Goal: Use online tool/utility: Utilize a website feature to perform a specific function

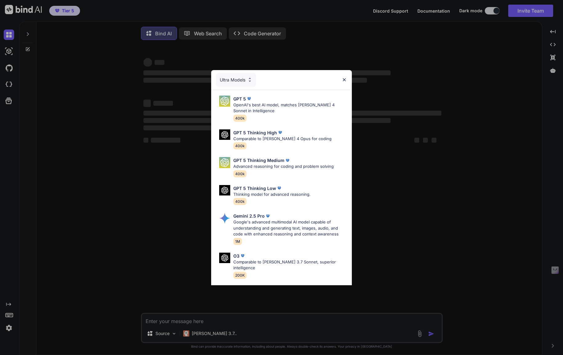
click at [5, 328] on div "Ultra Models GPT 5 OpenAI's best AI model, matches Claude 4 Sonnet in Intellige…" at bounding box center [281, 177] width 563 height 355
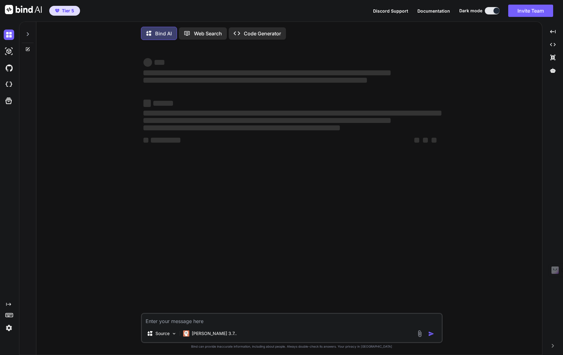
click at [9, 330] on img at bounding box center [9, 328] width 10 height 10
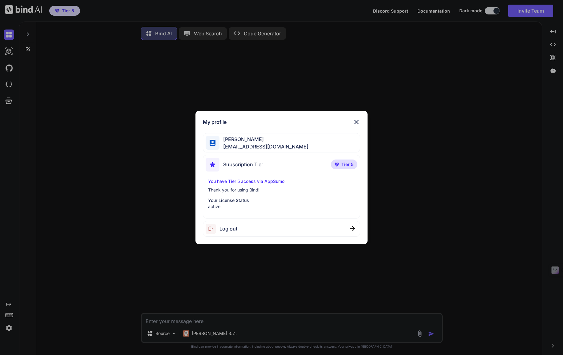
click at [357, 122] on img at bounding box center [355, 121] width 7 height 7
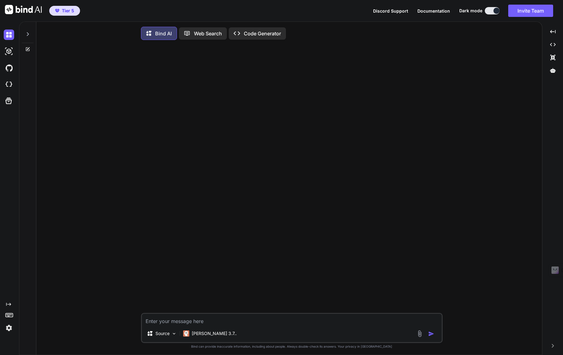
click at [193, 32] on icon at bounding box center [189, 33] width 10 height 6
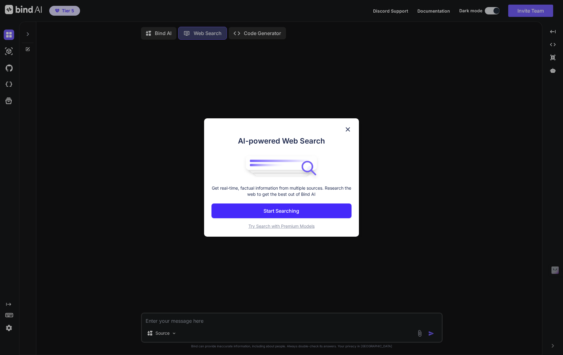
scroll to position [3, 0]
click at [292, 226] on span "Try Search with Premium Models" at bounding box center [281, 226] width 66 height 5
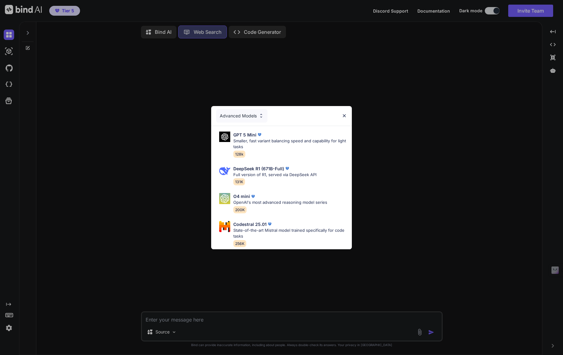
click at [261, 113] on img at bounding box center [260, 115] width 5 height 5
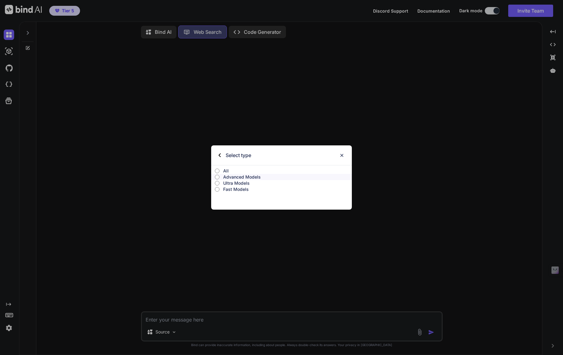
click at [222, 173] on label "All" at bounding box center [281, 171] width 141 height 6
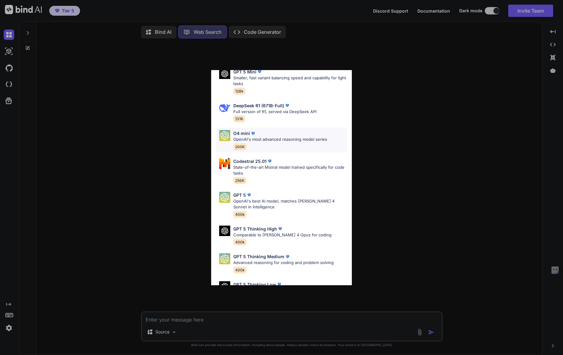
scroll to position [0, 0]
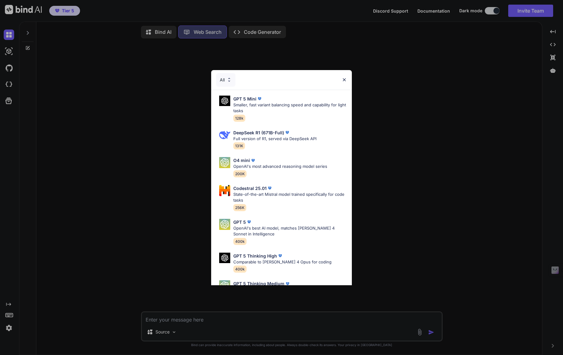
click at [343, 81] on img at bounding box center [343, 79] width 5 height 5
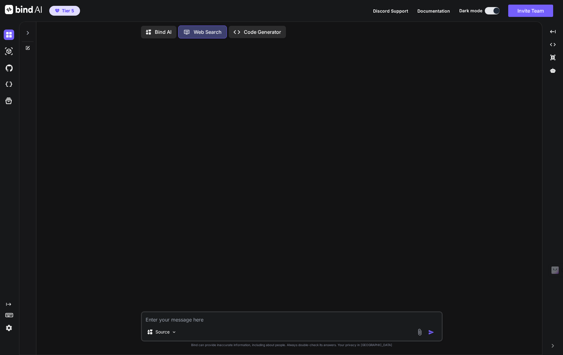
click at [265, 31] on p "Code Generator" at bounding box center [262, 31] width 37 height 7
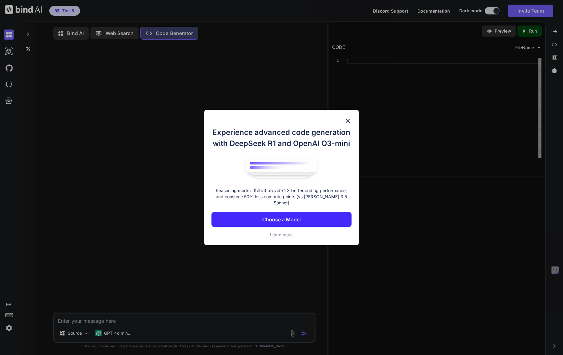
click at [289, 216] on p "Choose a Model" at bounding box center [281, 219] width 38 height 7
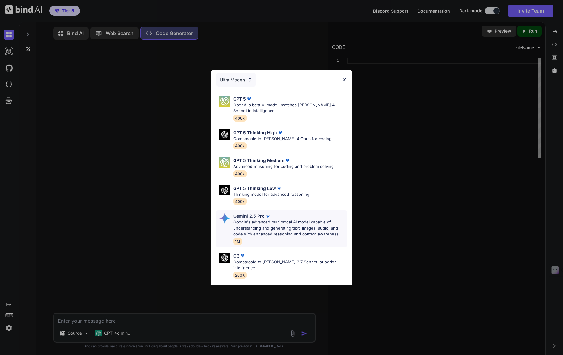
scroll to position [50, 0]
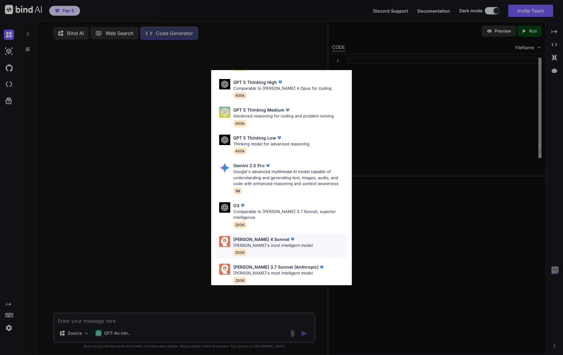
click at [259, 236] on p "[PERSON_NAME] 4 Sonnet" at bounding box center [261, 239] width 56 height 6
type textarea "x"
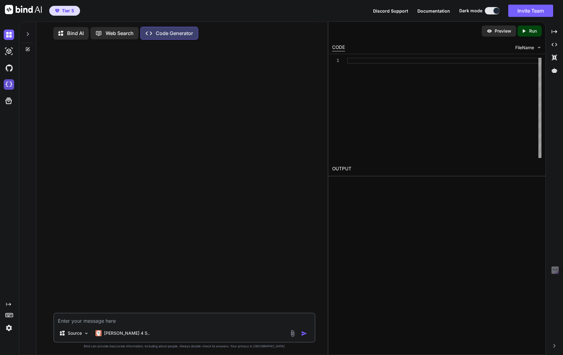
click at [8, 82] on img at bounding box center [9, 84] width 10 height 10
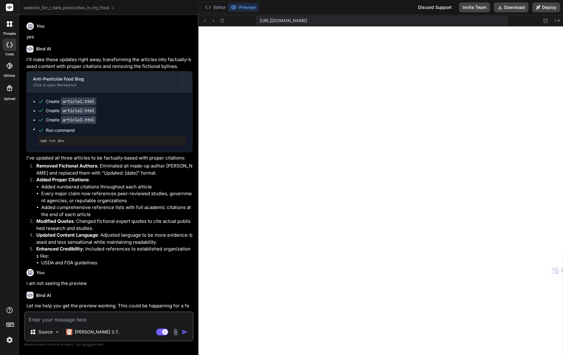
click at [7, 44] on icon at bounding box center [7, 44] width 2 height 5
type textarea "x"
click at [113, 8] on icon at bounding box center [112, 8] width 4 height 4
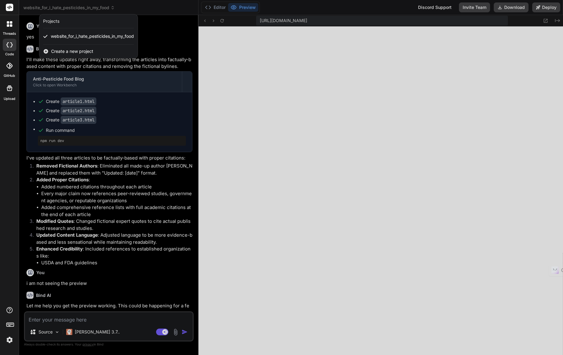
click at [78, 50] on span "Create a new project" at bounding box center [72, 51] width 42 height 6
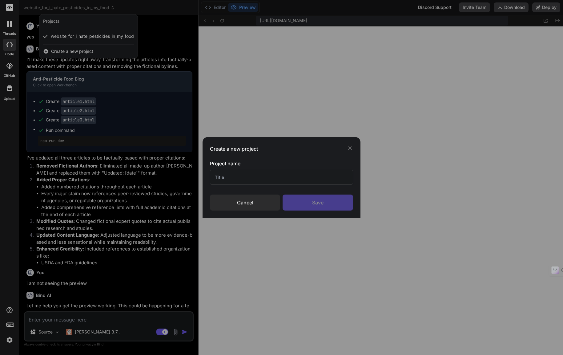
click at [218, 178] on input "text" at bounding box center [281, 177] width 143 height 15
type input "Stakeholder App"
click at [319, 202] on div "Save" at bounding box center [317, 203] width 70 height 16
click at [316, 205] on div "Saving..." at bounding box center [317, 203] width 70 height 16
click at [349, 148] on icon at bounding box center [350, 148] width 4 height 4
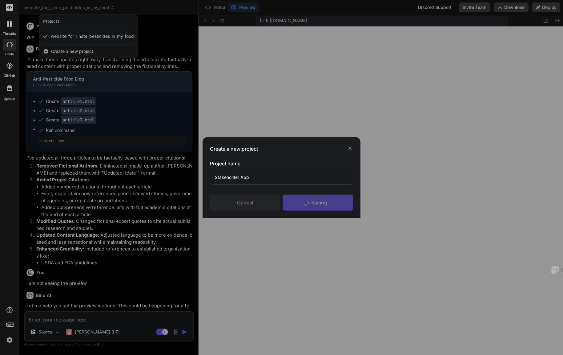
click at [10, 22] on div "Create a new project Project name Stakeholder App Cancel Saving..." at bounding box center [281, 177] width 563 height 355
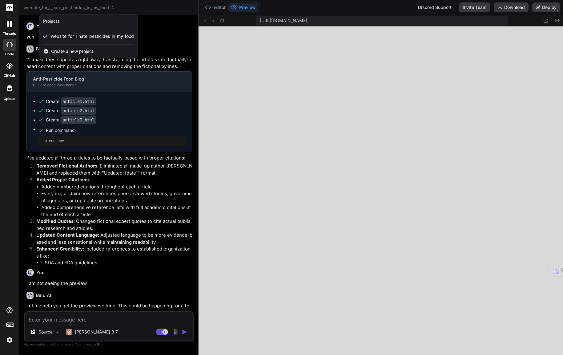
click at [9, 6] on rect at bounding box center [9, 7] width 7 height 7
click at [48, 50] on icon at bounding box center [46, 52] width 6 height 6
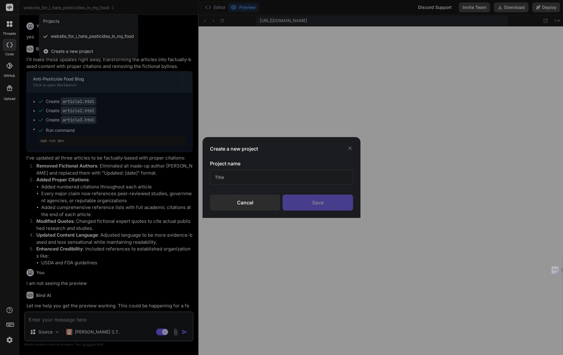
click at [224, 178] on input "text" at bounding box center [281, 177] width 143 height 15
type input "Stakeholder App"
click at [321, 201] on div "Save" at bounding box center [317, 203] width 70 height 16
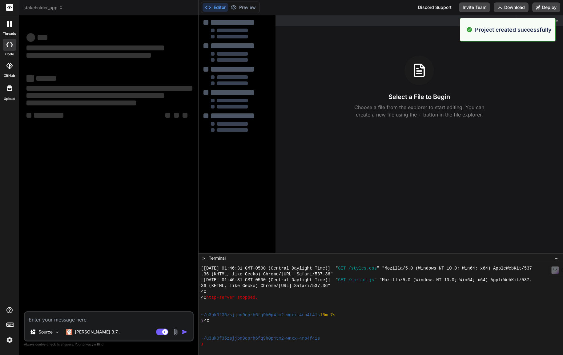
scroll to position [245, 0]
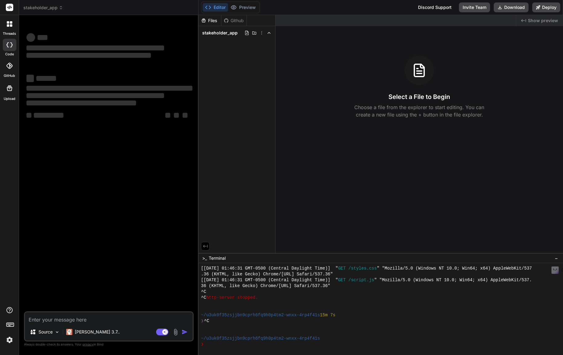
click at [41, 317] on textarea at bounding box center [109, 317] width 168 height 11
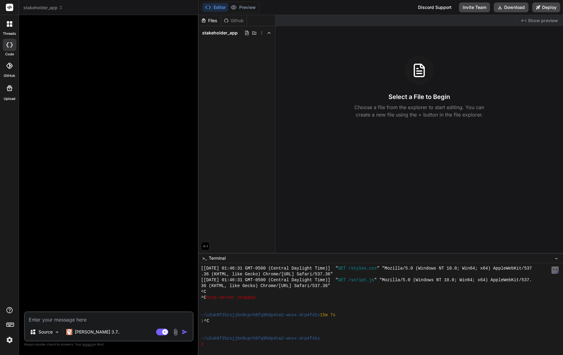
click at [43, 320] on textarea at bounding box center [109, 317] width 168 height 11
type textarea "x"
type textarea "c"
type textarea "x"
type textarea "cr"
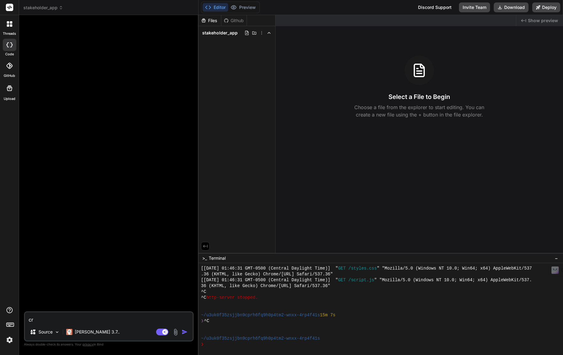
type textarea "x"
type textarea "cre"
type textarea "x"
type textarea "crea"
type textarea "x"
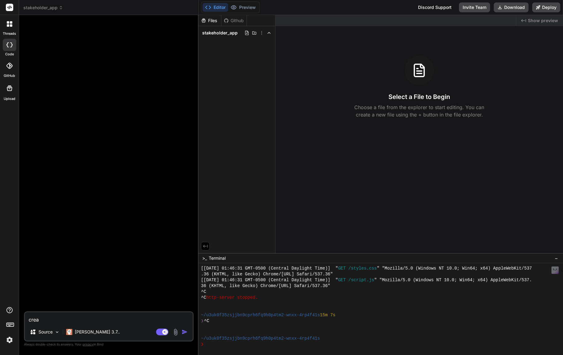
type textarea "creat"
type textarea "x"
type textarea "create"
type textarea "x"
type textarea "create"
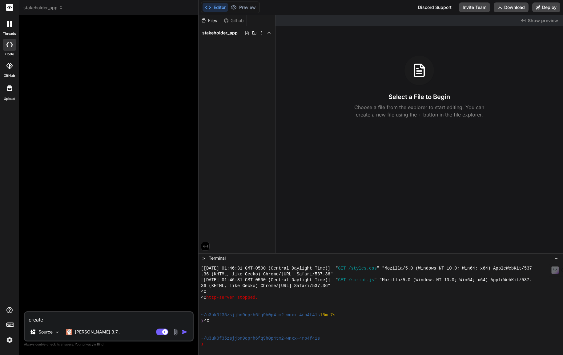
type textarea "x"
type textarea "create a"
type textarea "x"
type textarea "create an"
type textarea "x"
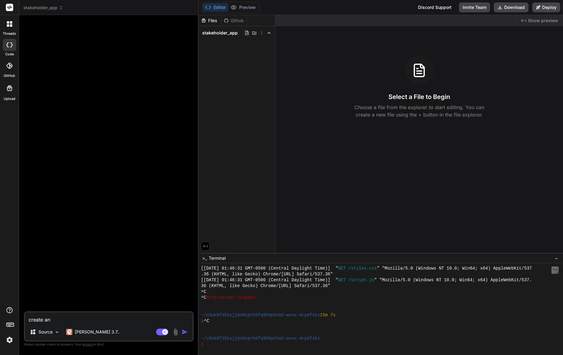
type textarea "create an"
type textarea "x"
type textarea "create an a"
type textarea "x"
type textarea "create an ap"
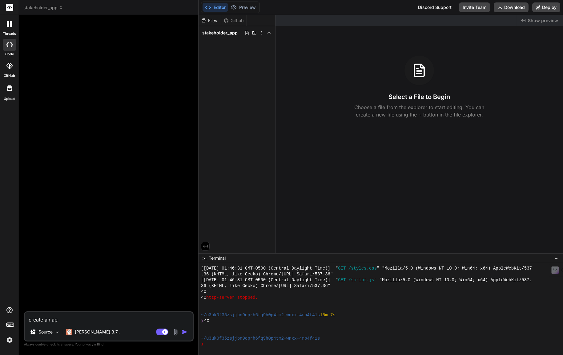
type textarea "x"
type textarea "create an app"
type textarea "x"
type textarea "create an app"
type textarea "x"
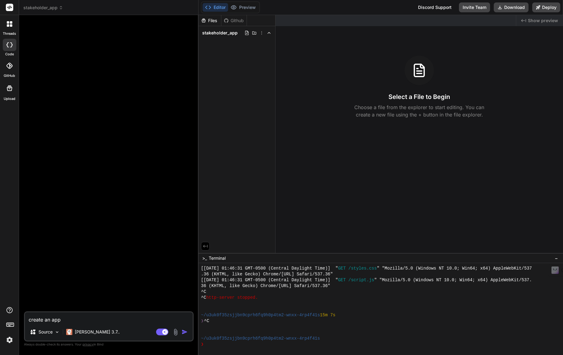
type textarea "create an app"
type textarea "x"
type textarea "create an ap"
type textarea "x"
type textarea "create an a"
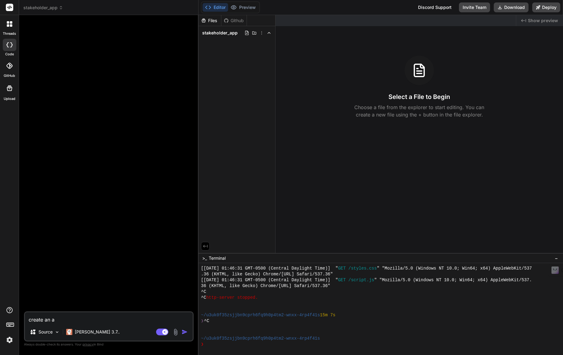
type textarea "x"
type textarea "create an"
type textarea "x"
type textarea "create an a"
type textarea "x"
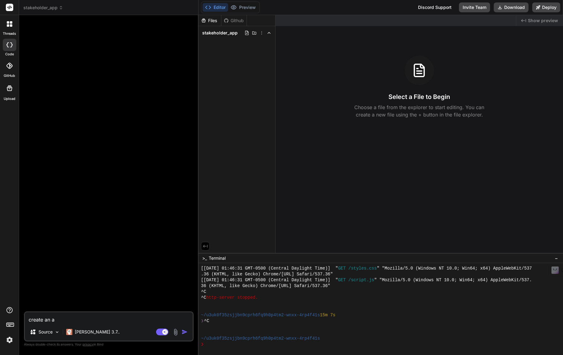
type textarea "create an ap"
type textarea "x"
type textarea "create an app"
type textarea "x"
type textarea "create an app"
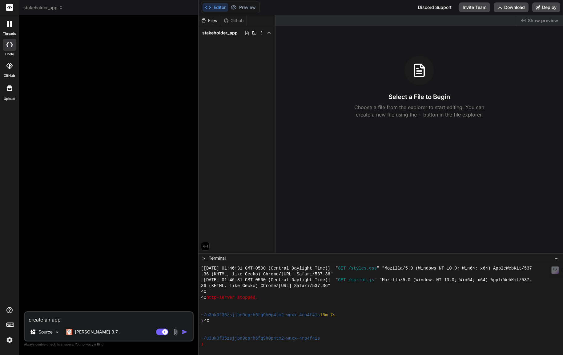
type textarea "x"
type textarea "create an app t"
type textarea "x"
type textarea "create an app to"
type textarea "x"
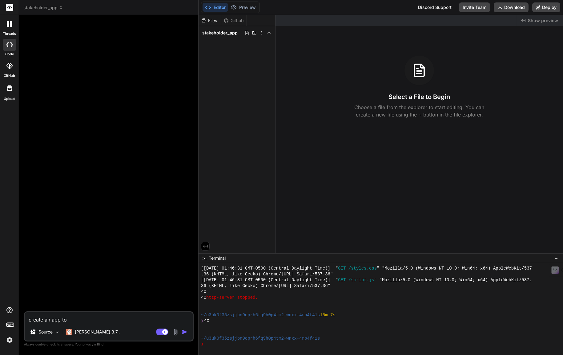
type textarea "create an app to"
type textarea "x"
type textarea "create an app to s"
type textarea "x"
type textarea "create an app to"
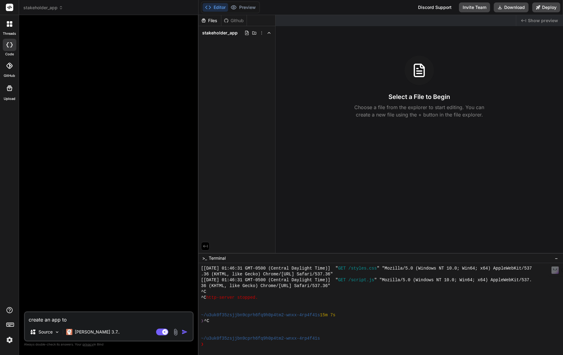
type textarea "x"
type textarea "create an app to t"
type textarea "x"
type textarea "create an app to to"
type textarea "x"
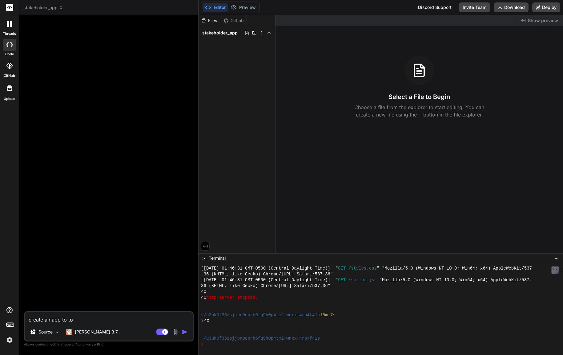
type textarea "create an app to to"
type textarea "x"
type textarea "create an app to to t"
type textarea "x"
type textarea "create an app to to tr"
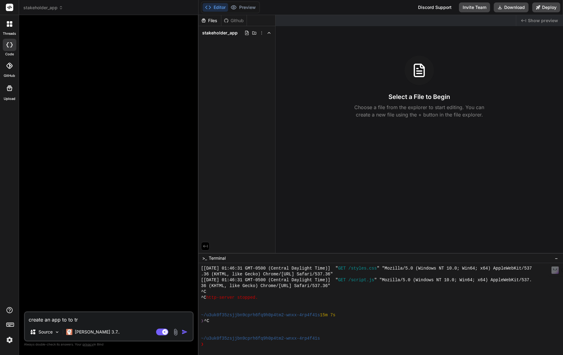
type textarea "x"
type textarea "create an app to to tra"
type textarea "x"
type textarea "create an app to to trac"
type textarea "x"
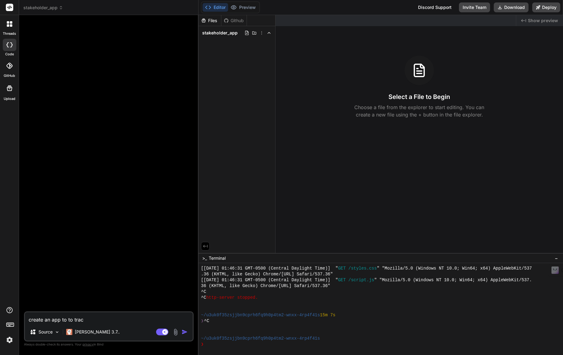
type textarea "create an app to to track"
type textarea "x"
type textarea "create an app to to track"
type textarea "x"
type textarea "create an app to to track s"
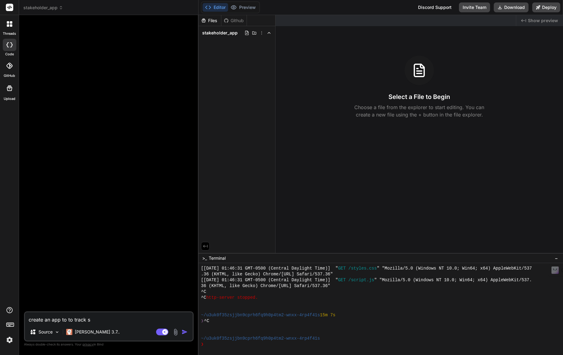
type textarea "x"
type textarea "create an app to to track st"
type textarea "x"
type textarea "create an app to to track sta"
type textarea "x"
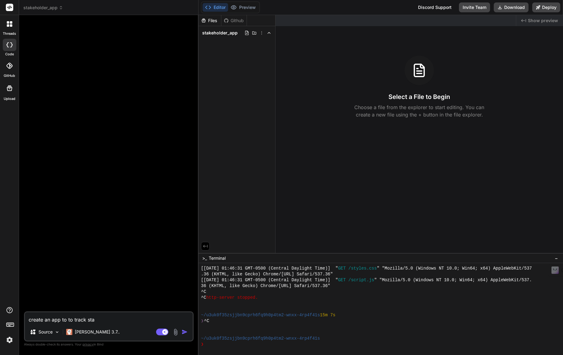
type textarea "create an app to to track stak"
type textarea "x"
type textarea "create an app to to track stake"
type textarea "x"
type textarea "create an app to to track stakeh"
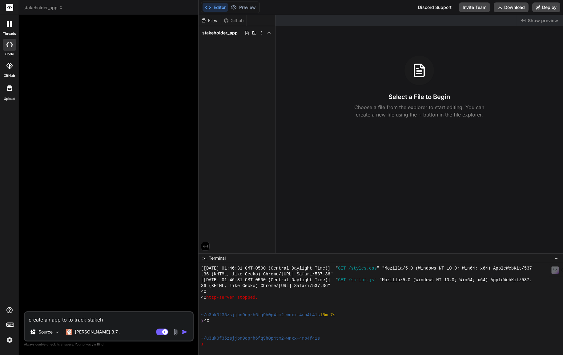
type textarea "x"
type textarea "create an app to to track stakeho"
type textarea "x"
type textarea "create an app to to track stakehol"
type textarea "x"
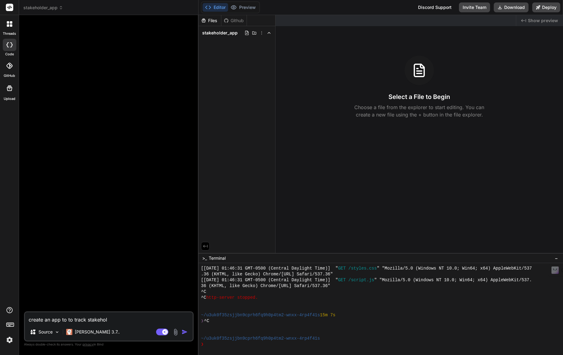
type textarea "create an app to to track stakehold"
type textarea "x"
type textarea "create an app to to track stakeholde"
type textarea "x"
type textarea "create an app to to track stakeholder"
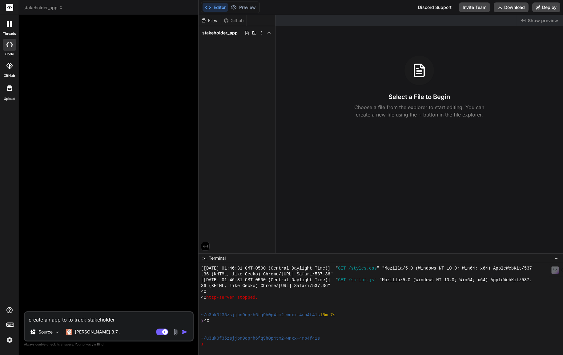
type textarea "x"
type textarea "create an app to to track stakeholdere"
type textarea "x"
type textarea "create an app to to track stakeholder"
type textarea "x"
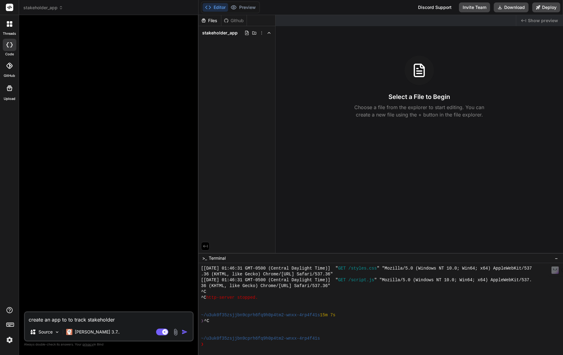
type textarea "create an app to to track stakeholde"
type textarea "x"
type textarea "create an app to to track stakehold"
type textarea "x"
type textarea "create an app to to track stakehol"
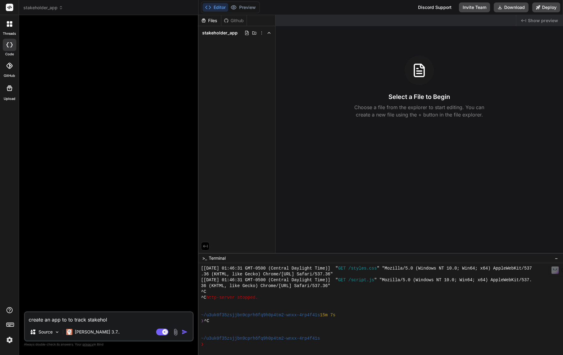
type textarea "x"
type textarea "create an app to to track stakeho"
type textarea "x"
type textarea "create an app to to track stakeh"
type textarea "x"
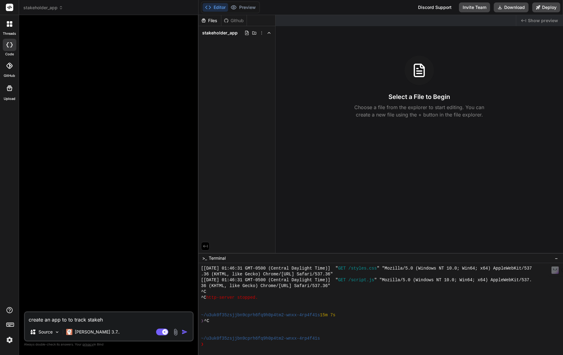
type textarea "create an app to to track stake"
type textarea "x"
type textarea "create an app to to track stak"
type textarea "x"
type textarea "create an app to to track sta"
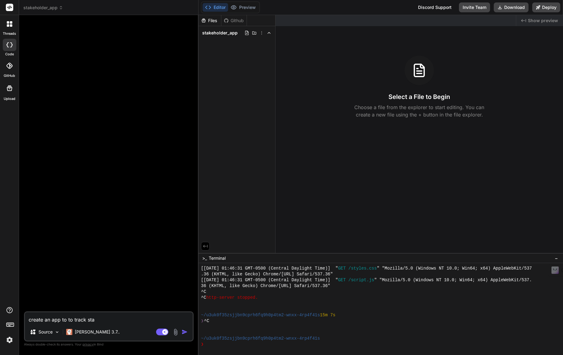
type textarea "x"
type textarea "create an app to to track st"
type textarea "x"
type textarea "create an app to to track s"
type textarea "x"
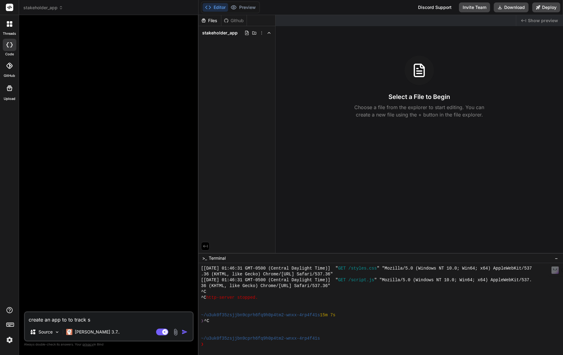
type textarea "create an app to to track"
type textarea "x"
type textarea "create an app to to track"
type textarea "x"
type textarea "create an app to to trac"
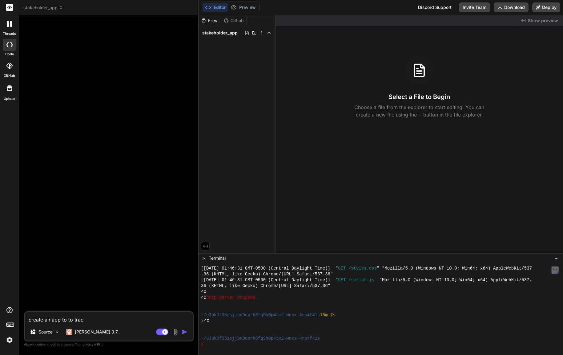
type textarea "x"
type textarea "create an app to to tra"
type textarea "x"
type textarea "create an app to to tr"
type textarea "x"
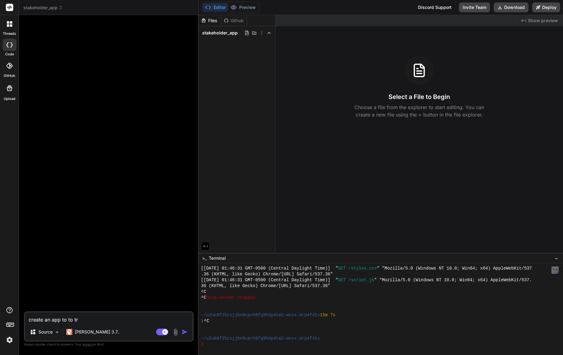
type textarea "create an app to to t"
type textarea "x"
type textarea "create an app to to"
type textarea "x"
type textarea "create an app to to"
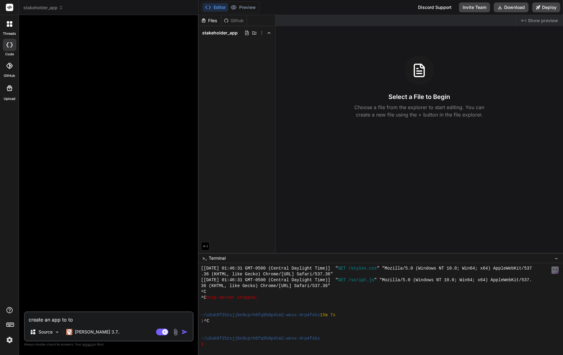
type textarea "x"
type textarea "create an app to t"
type textarea "x"
type textarea "create an app to"
type textarea "x"
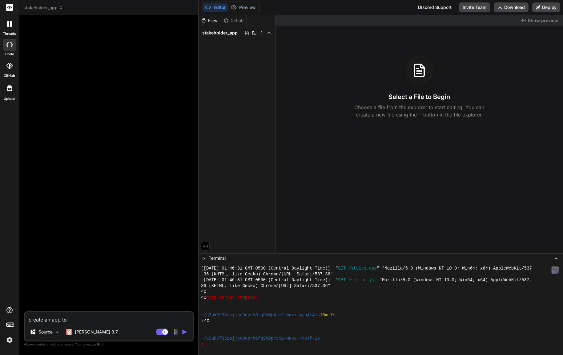
type textarea "create an app to"
type textarea "x"
type textarea "create an app t"
type textarea "x"
type textarea "create an app"
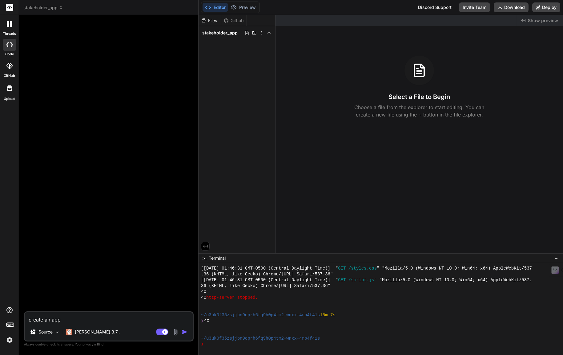
type textarea "x"
type textarea "create an app f"
type textarea "x"
type textarea "create an app fo"
type textarea "x"
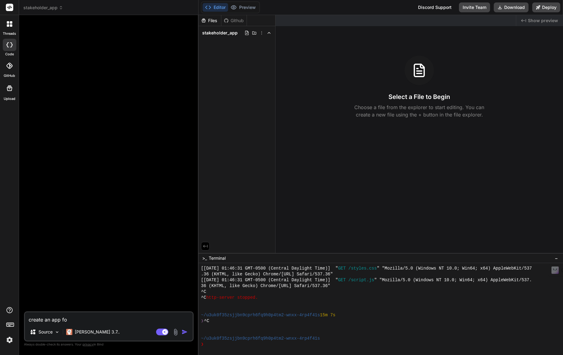
type textarea "create an app for"
type textarea "x"
type textarea "create an app for"
type textarea "x"
type textarea "create an app for s"
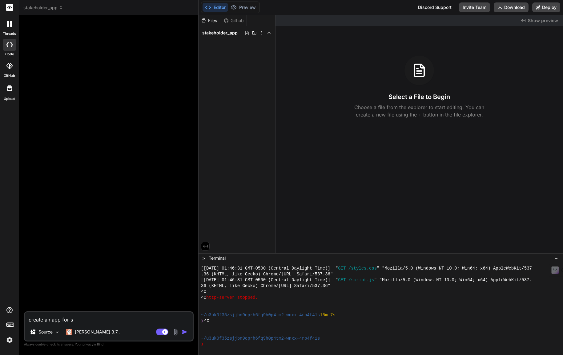
type textarea "x"
type textarea "create an app for st"
type textarea "x"
type textarea "create an app for sta"
type textarea "x"
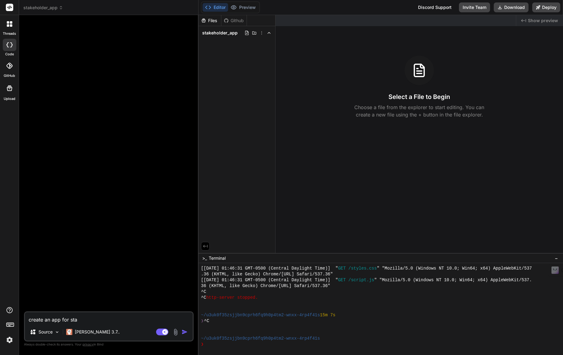
type textarea "create an app for stak"
type textarea "x"
type textarea "create an app for stake"
type textarea "x"
type textarea "create an app for stakeh"
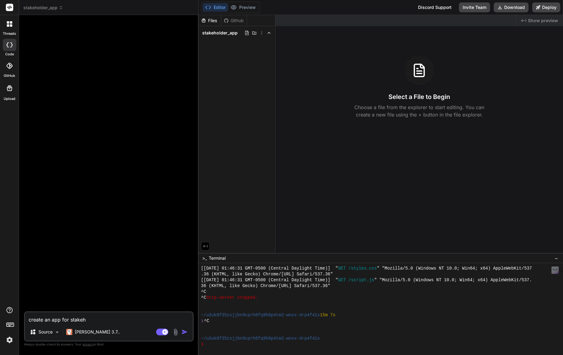
type textarea "x"
type textarea "create an app for stakeho"
type textarea "x"
type textarea "create an app for stakehol"
type textarea "x"
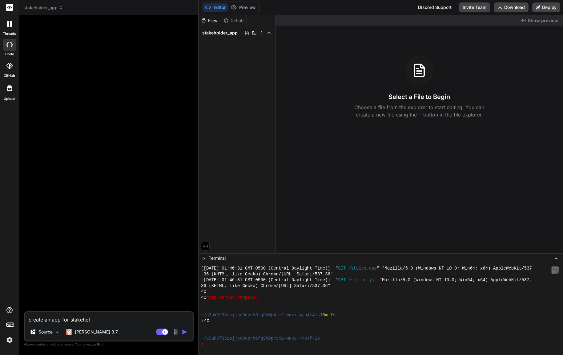
type textarea "create an app for stakehold"
type textarea "x"
type textarea "create an app for stakeholde"
type textarea "x"
type textarea "create an app for stakeholder"
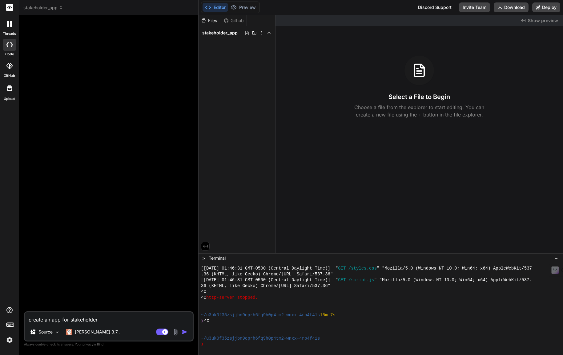
type textarea "x"
type textarea "create an app for stakeholder"
type textarea "x"
type textarea "create an app for stakeholder a"
type textarea "x"
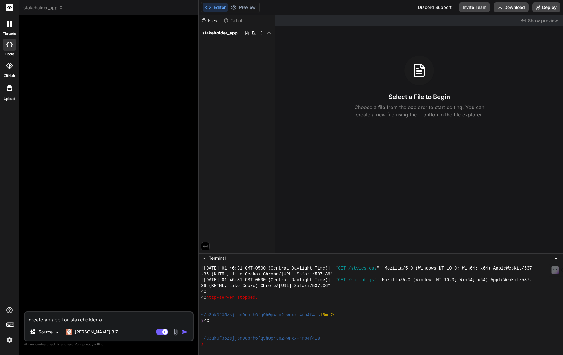
type textarea "create an app for stakeholder an"
type textarea "x"
type textarea "create an app for stakeholder anal"
type textarea "x"
type textarea "create an app for stakeholder analy"
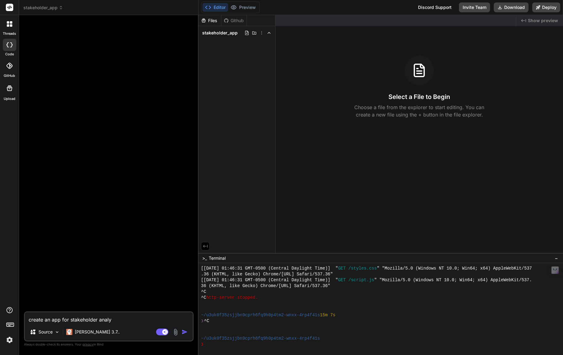
type textarea "x"
type textarea "create an app for stakeholder analys"
type textarea "x"
type textarea "create an app for stakeholder analysi"
type textarea "x"
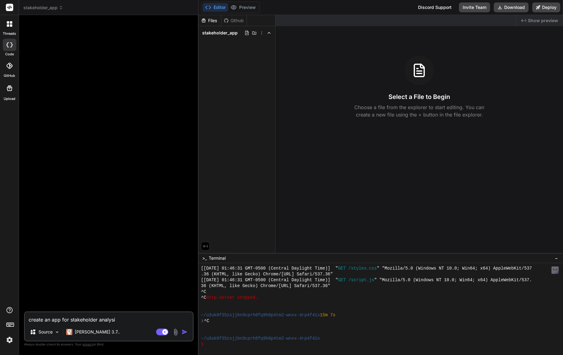
type textarea "create an app for stakeholder analysis"
type textarea "x"
type textarea "create an app for stakeholder analysis a"
type textarea "x"
type textarea "create an app for stakeholder analysis an"
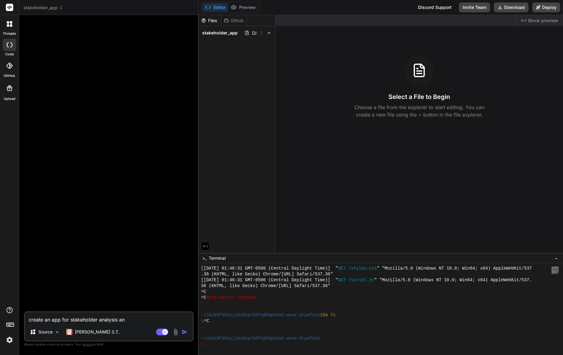
type textarea "x"
type textarea "create an app for stakeholder analysis and"
type textarea "x"
click at [90, 333] on p "[PERSON_NAME] 3.7.." at bounding box center [97, 332] width 45 height 6
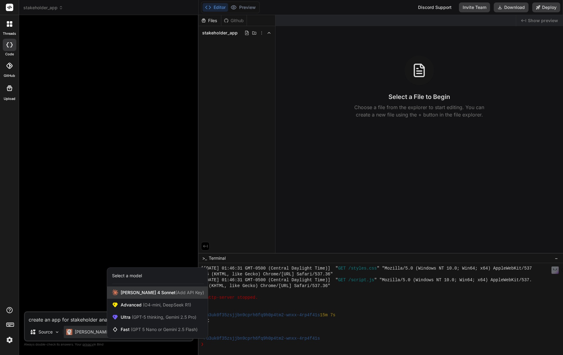
click at [151, 292] on span "[PERSON_NAME] 4 Sonnet (Add API Key)" at bounding box center [162, 293] width 83 height 6
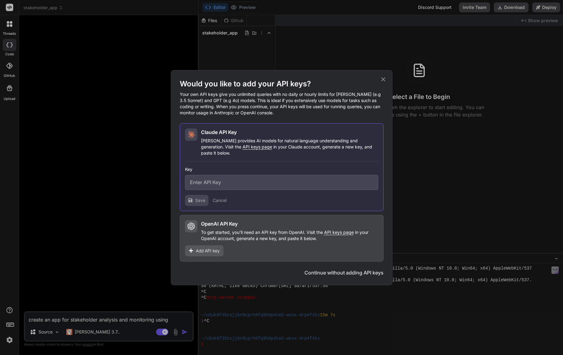
click at [256, 180] on input "text" at bounding box center [281, 182] width 193 height 15
paste input "sk-ant-api03-eGZB2aYSiCiMRvGNguMWx9x7l1_ow9d-pWldEqDBo4ZXVgV8aoMuYLHZEhBirymfkR…"
click at [197, 197] on span "Save" at bounding box center [200, 200] width 10 height 6
click at [382, 81] on icon at bounding box center [383, 79] width 4 height 4
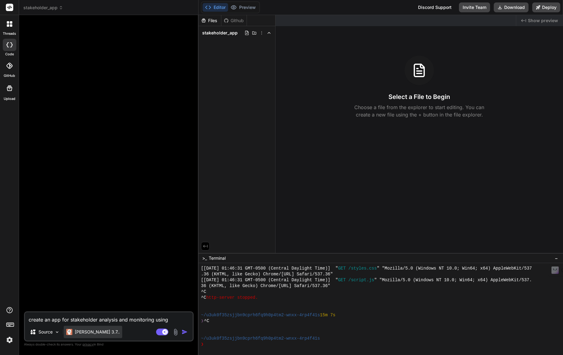
click at [96, 333] on p "[PERSON_NAME] 3.7.." at bounding box center [97, 332] width 45 height 6
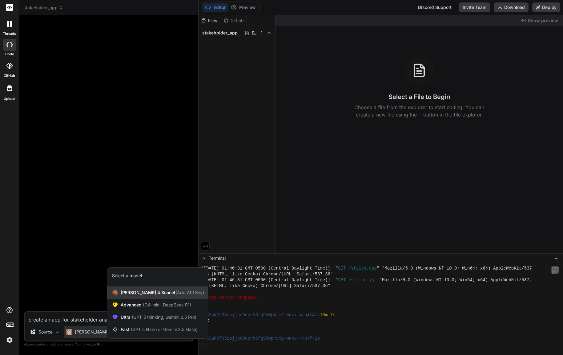
click at [134, 293] on span "[PERSON_NAME] 4 Sonnet (Add API Key)" at bounding box center [162, 293] width 83 height 6
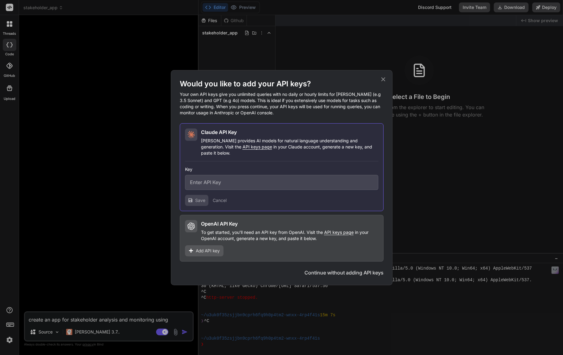
click at [200, 181] on input "text" at bounding box center [281, 182] width 193 height 15
paste input "sk-ant-api03-eGZB2aYSiCiMRvGNguMWx9x7l1_ow9d-pWldEqDBo4ZXVgV8aoMuYLHZEhBirymfkR…"
drag, startPoint x: 336, startPoint y: 180, endPoint x: 393, endPoint y: 179, distance: 57.2
click at [393, 179] on div "Would you like to add your API keys? Your own API keys give you unlimited queri…" at bounding box center [281, 177] width 563 height 355
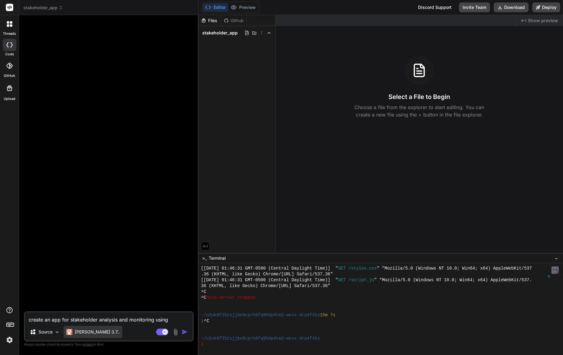
click at [78, 332] on p "[PERSON_NAME] 3.7.." at bounding box center [97, 332] width 45 height 6
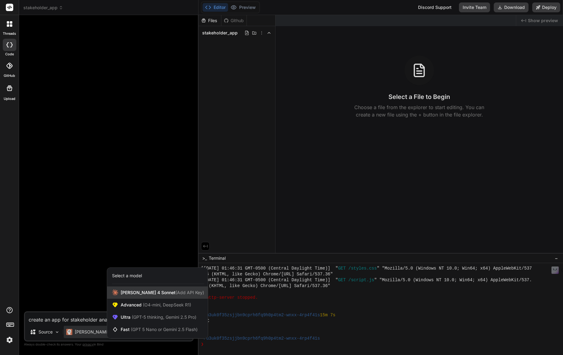
click at [175, 293] on span "(Add API Key)" at bounding box center [189, 292] width 29 height 5
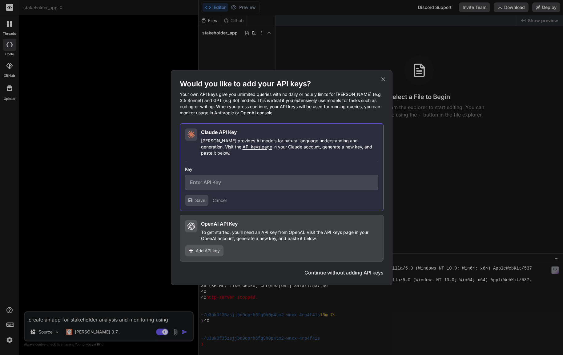
click at [225, 183] on input "text" at bounding box center [281, 182] width 193 height 15
click at [242, 149] on span "API keys page" at bounding box center [257, 146] width 30 height 5
click at [205, 179] on input "text" at bounding box center [281, 182] width 193 height 15
paste input "sk-ant-api03-eGZB2aYSiCiMRvGNguMWx9x7l1_ow9d-pWldEqDBo4ZXVgV8aoMuYLHZEhBirymfkR…"
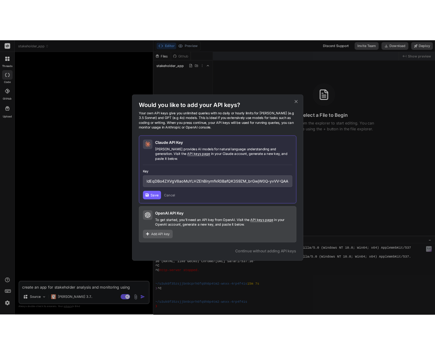
scroll to position [0, 0]
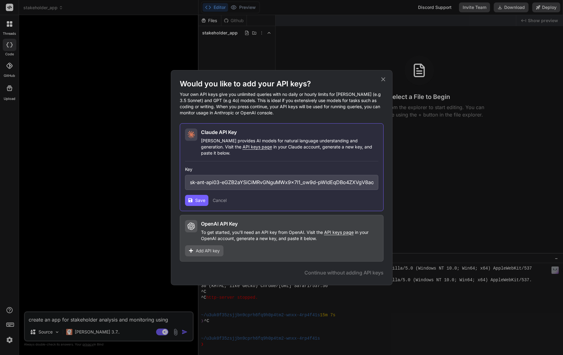
click at [200, 197] on span "Save" at bounding box center [200, 200] width 10 height 6
click at [197, 197] on span "Save" at bounding box center [200, 200] width 10 height 6
click at [199, 197] on span "Save" at bounding box center [200, 200] width 10 height 6
click at [385, 82] on icon at bounding box center [383, 79] width 7 height 7
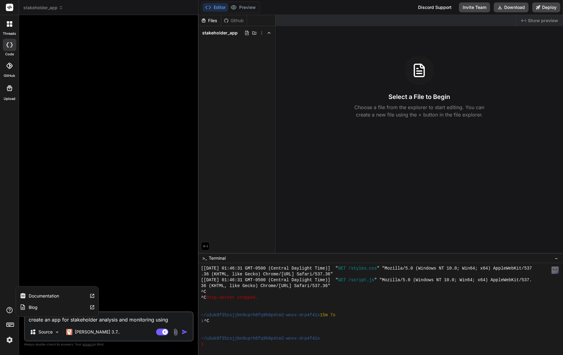
click at [46, 295] on label "Documentation" at bounding box center [44, 296] width 30 height 6
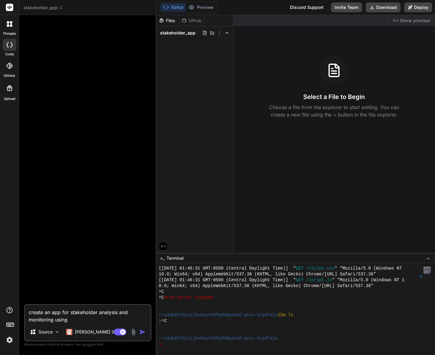
drag, startPoint x: 45, startPoint y: 313, endPoint x: 83, endPoint y: 318, distance: 39.1
click at [83, 318] on textarea "create an app for stakeholder analysis and monitoring using" at bounding box center [87, 314] width 125 height 18
click at [8, 340] on img at bounding box center [9, 340] width 10 height 10
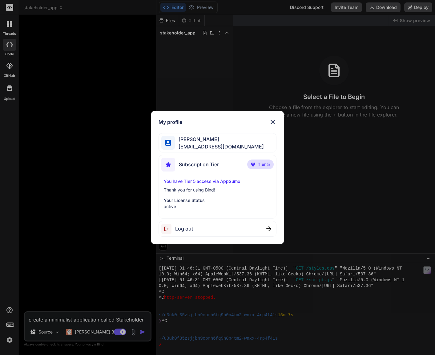
click at [10, 310] on div "My profile [PERSON_NAME] [EMAIL_ADDRESS][DOMAIN_NAME] Subscription Tier Tier 5 …" at bounding box center [217, 177] width 435 height 355
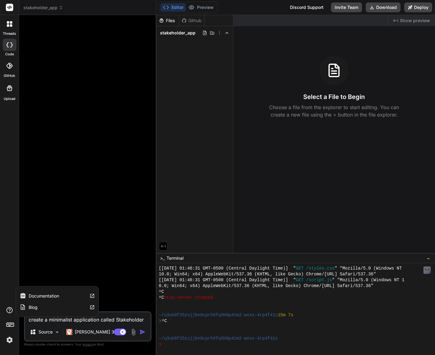
click at [58, 296] on label "Documentation" at bounding box center [44, 296] width 30 height 6
